Goal: Information Seeking & Learning: Learn about a topic

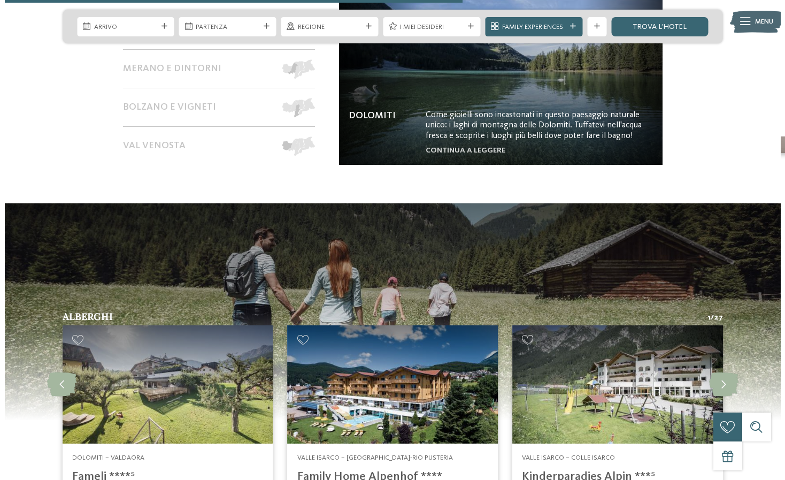
scroll to position [1016, 0]
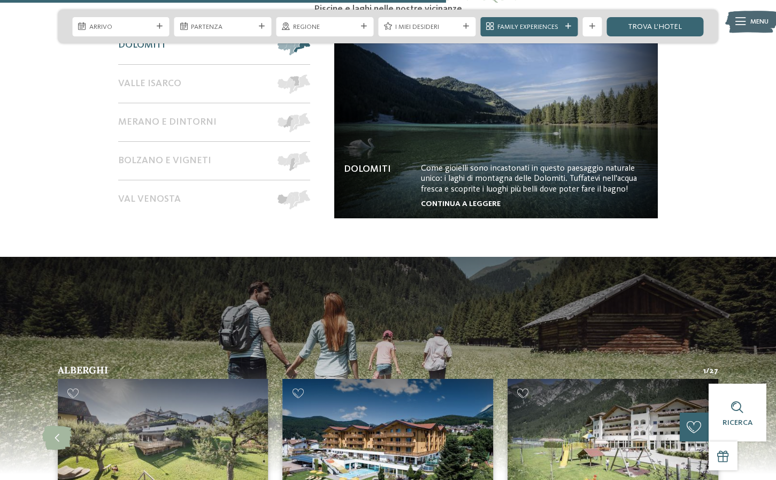
click at [488, 201] on link "continua a leggere" at bounding box center [461, 203] width 80 height 7
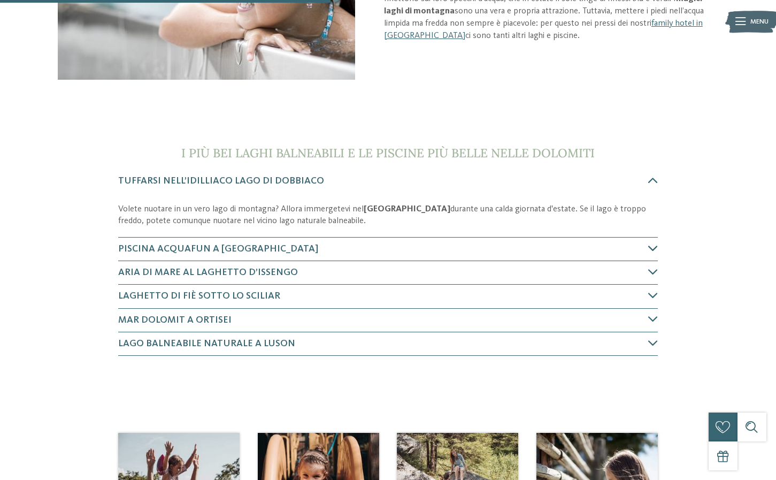
scroll to position [267, 0]
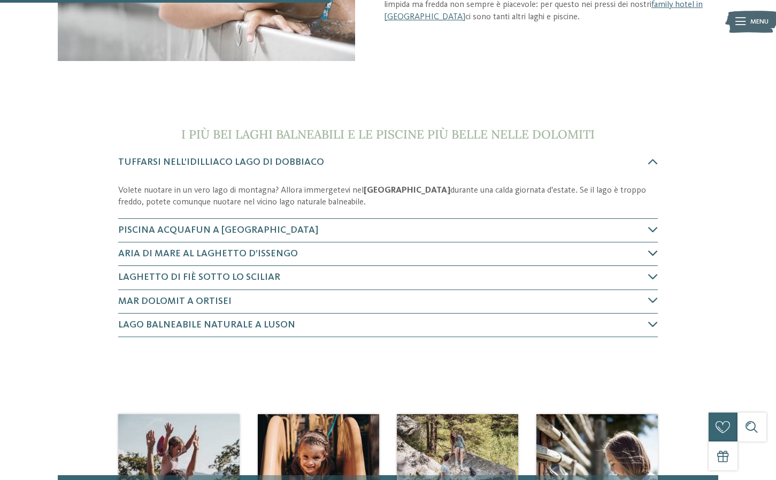
click at [656, 255] on icon at bounding box center [653, 253] width 10 height 10
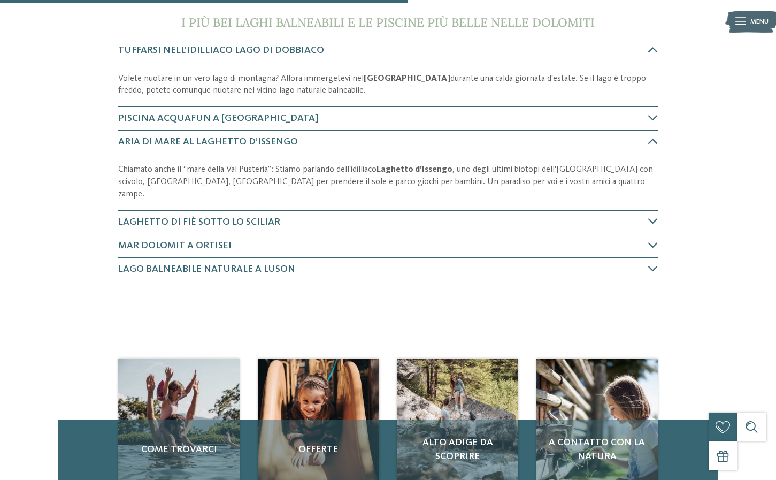
scroll to position [344, 0]
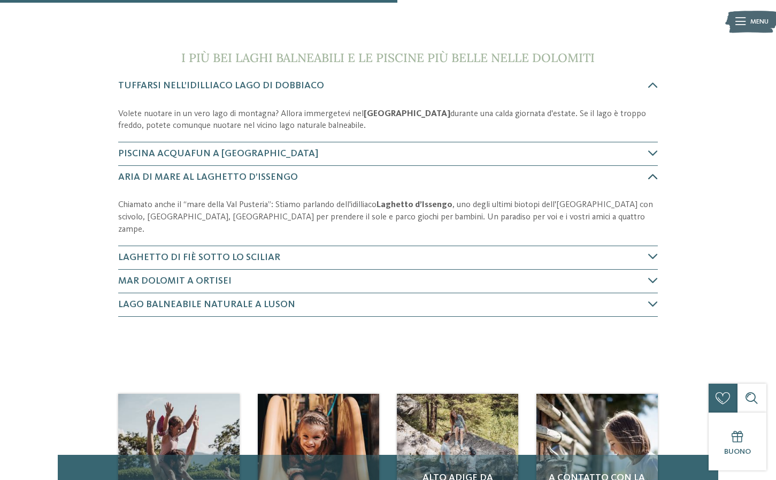
click at [653, 175] on icon at bounding box center [653, 177] width 10 height 10
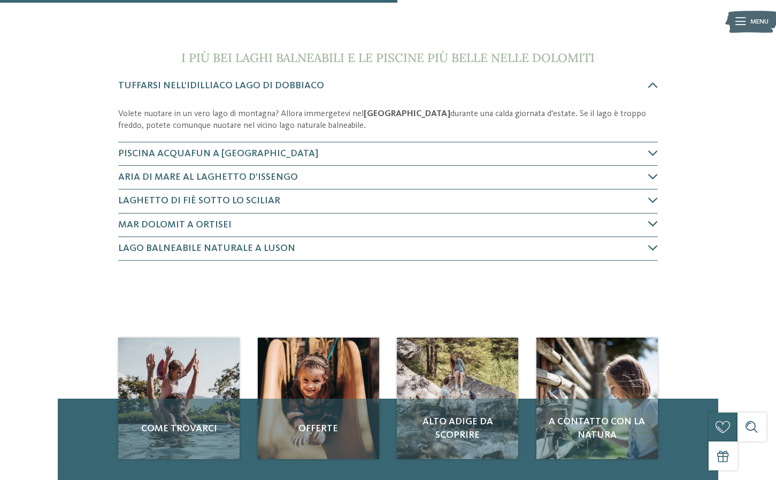
click at [649, 225] on icon at bounding box center [653, 224] width 10 height 10
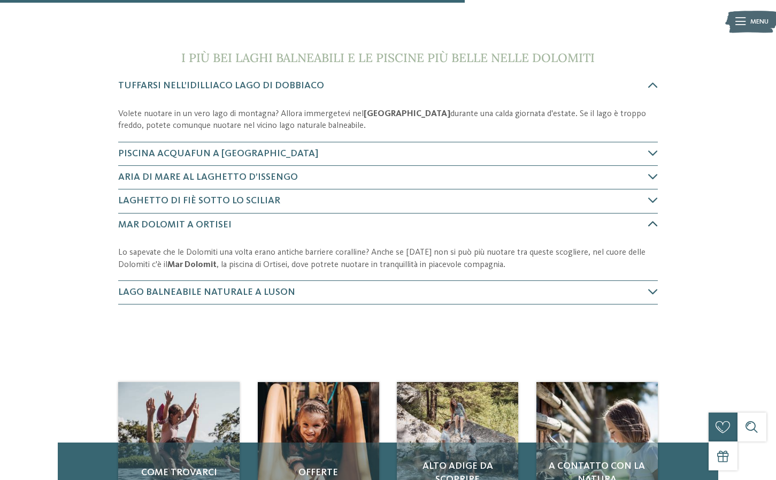
scroll to position [498, 0]
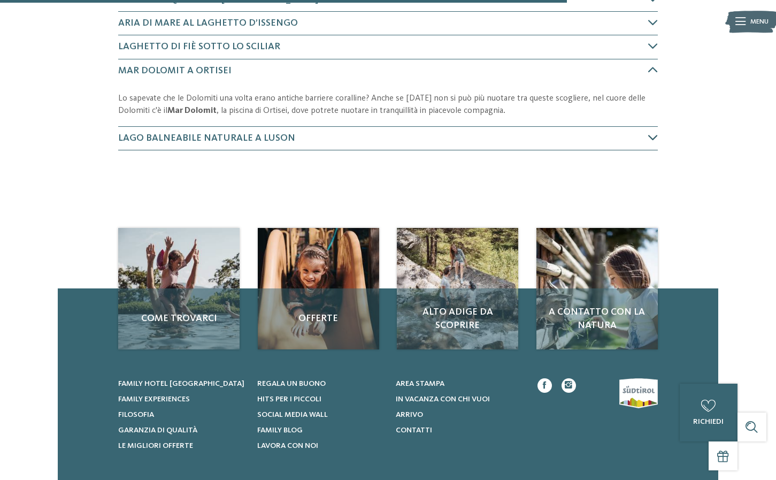
click at [649, 138] on icon at bounding box center [653, 138] width 10 height 10
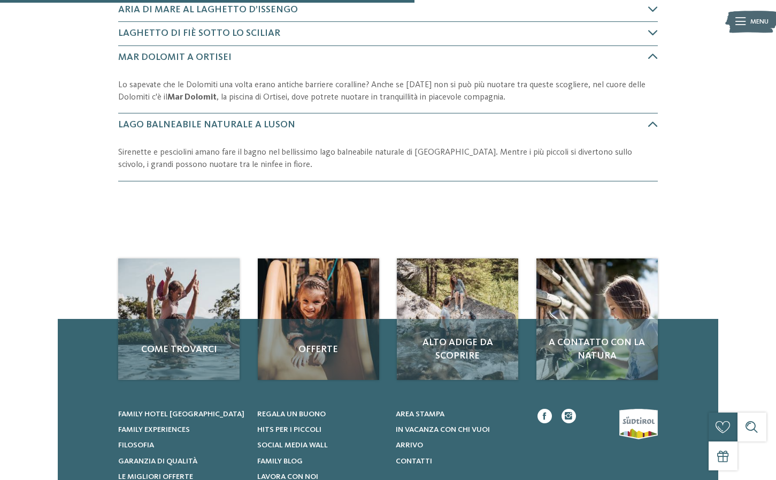
scroll to position [352, 0]
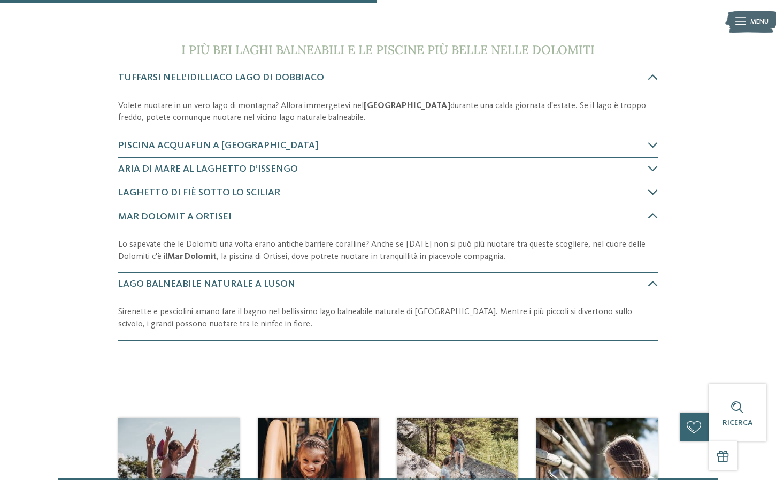
click at [654, 190] on icon at bounding box center [653, 192] width 10 height 10
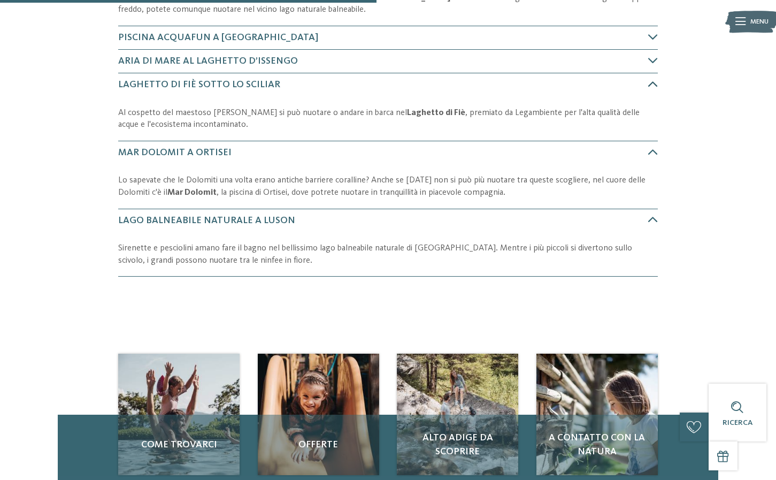
scroll to position [474, 0]
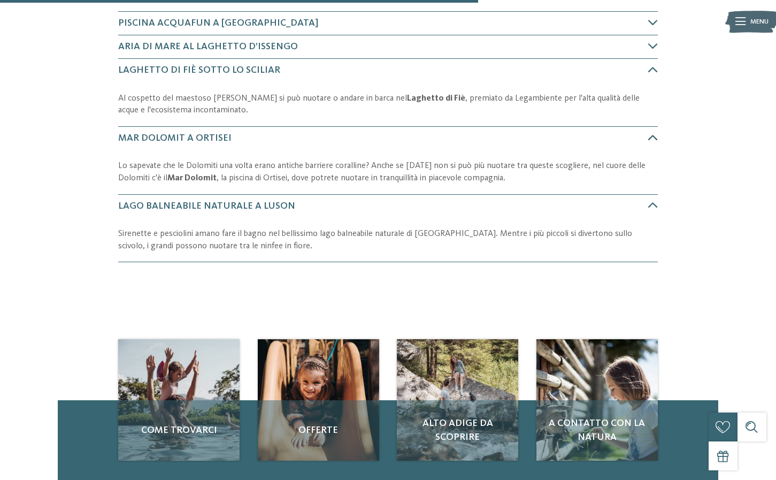
click at [209, 139] on span "Mar Dolomit a Ortisei" at bounding box center [174, 138] width 113 height 10
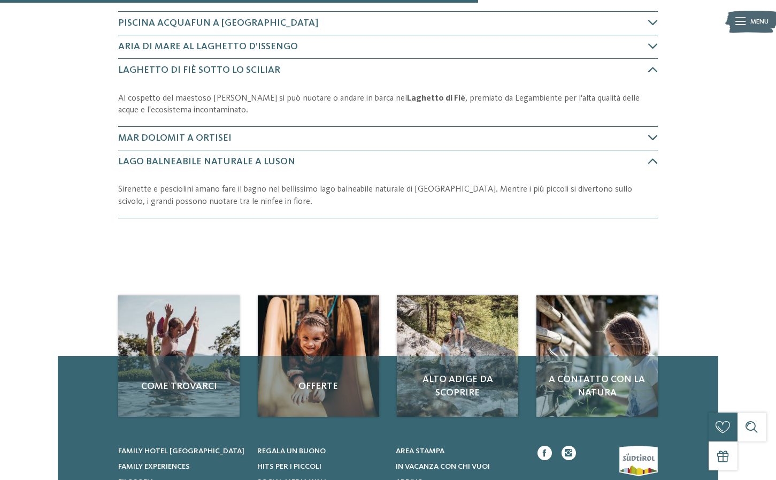
click at [213, 137] on span "Mar Dolomit a Ortisei" at bounding box center [174, 138] width 113 height 10
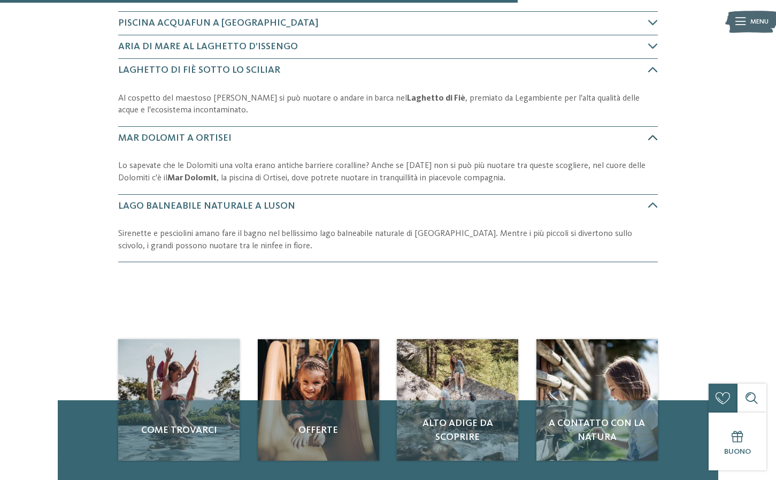
scroll to position [542, 0]
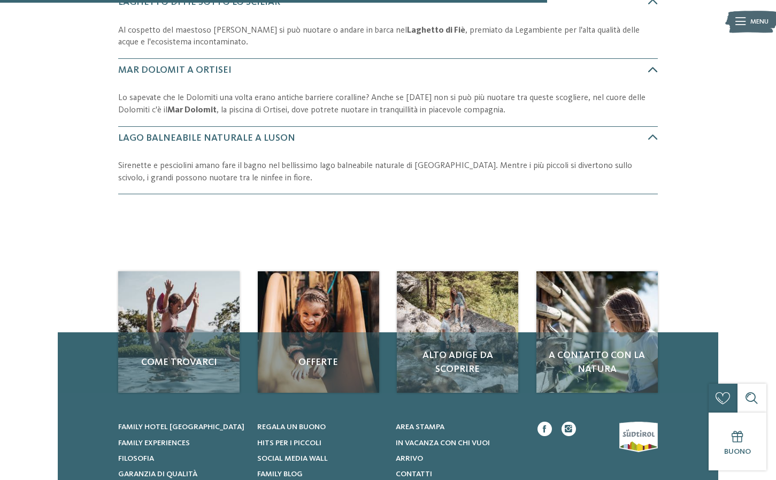
click at [163, 69] on span "Mar Dolomit a Ortisei" at bounding box center [174, 70] width 113 height 10
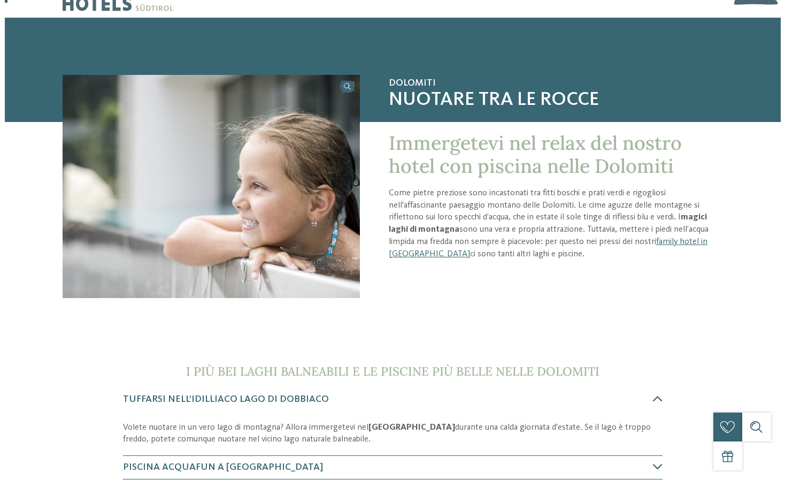
scroll to position [0, 0]
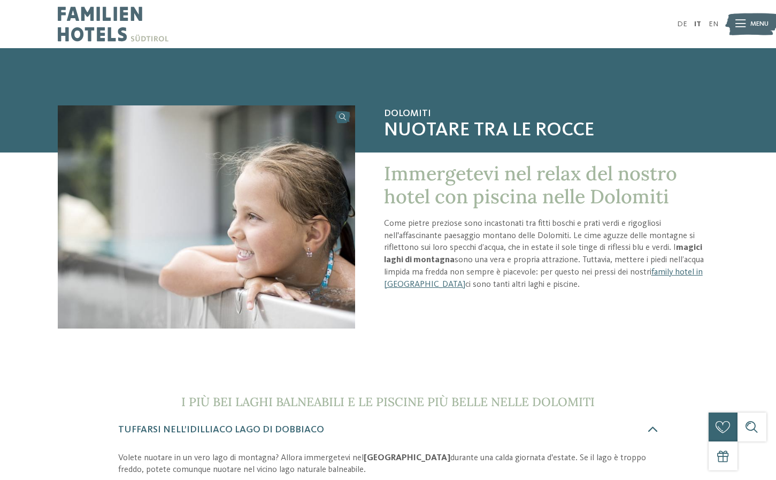
click at [739, 26] on icon at bounding box center [740, 23] width 10 height 7
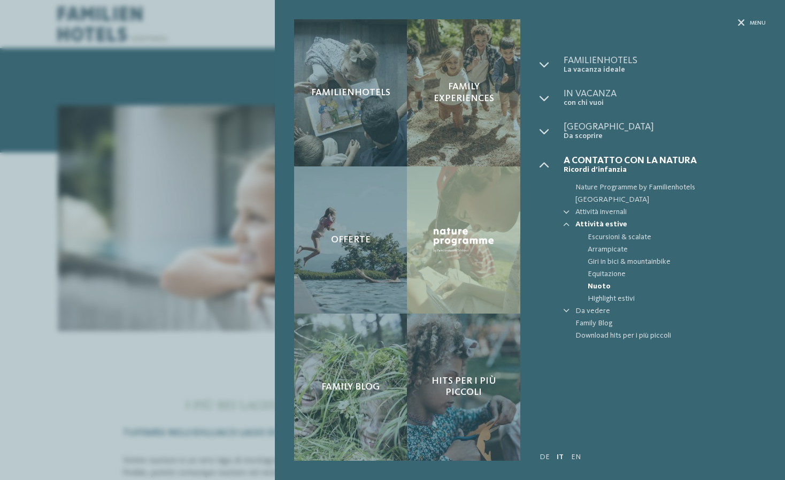
click at [591, 280] on span "Nuoto" at bounding box center [677, 286] width 178 height 12
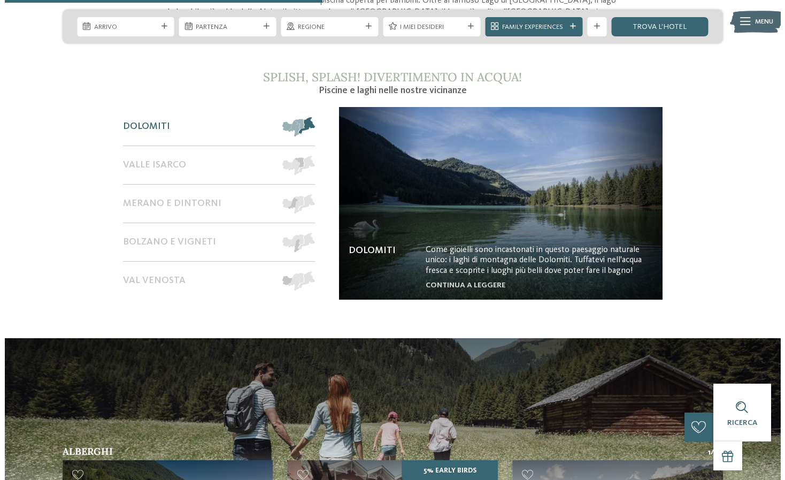
scroll to position [695, 0]
